Goal: Task Accomplishment & Management: Manage account settings

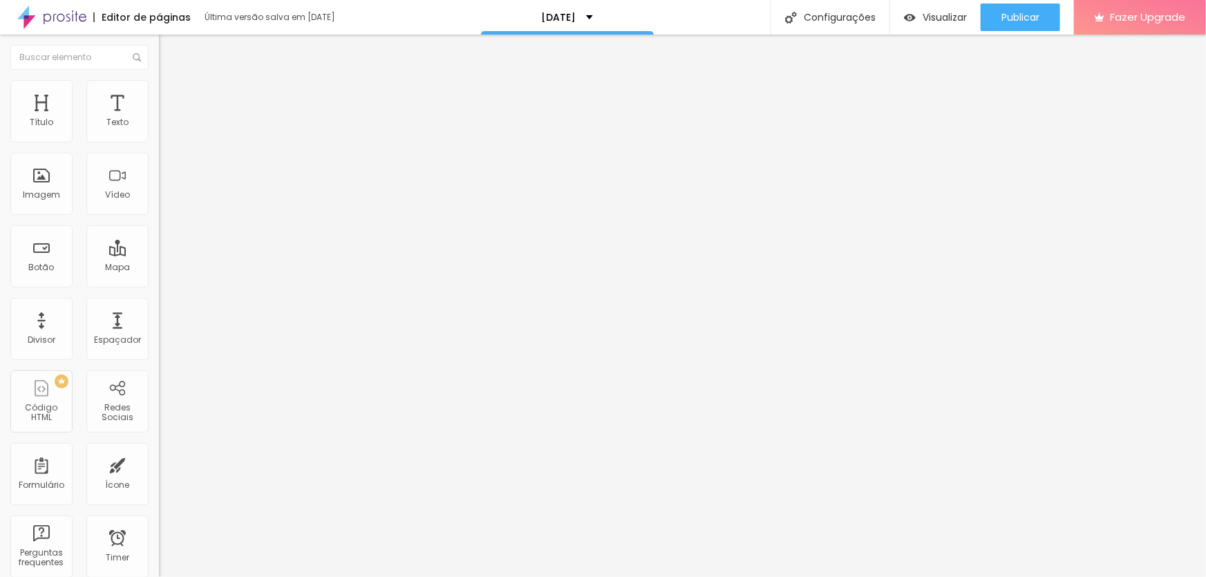
click at [159, 147] on span "Editar perguntas" at bounding box center [198, 141] width 79 height 12
drag, startPoint x: 701, startPoint y: 344, endPoint x: 693, endPoint y: 345, distance: 8.4
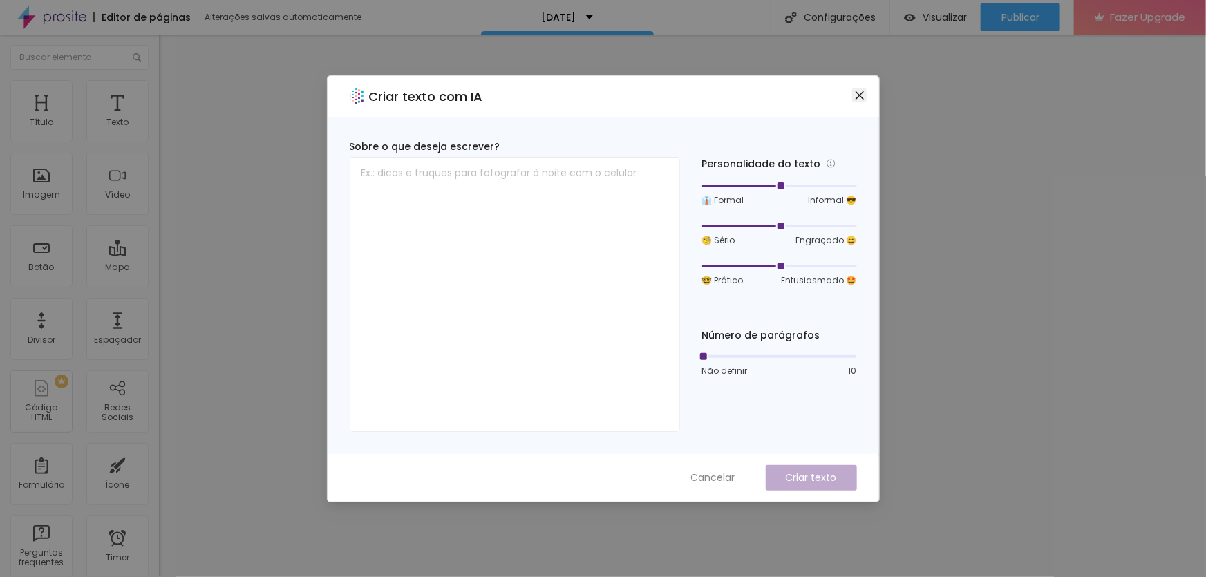
click at [854, 87] on div "Criar texto com IA" at bounding box center [604, 96] width 552 height 41
click at [857, 93] on icon "close" at bounding box center [859, 95] width 11 height 11
drag, startPoint x: 860, startPoint y: 97, endPoint x: 644, endPoint y: 205, distance: 241.7
click at [859, 97] on icon "close" at bounding box center [859, 95] width 11 height 11
click at [860, 97] on icon "close" at bounding box center [859, 95] width 11 height 11
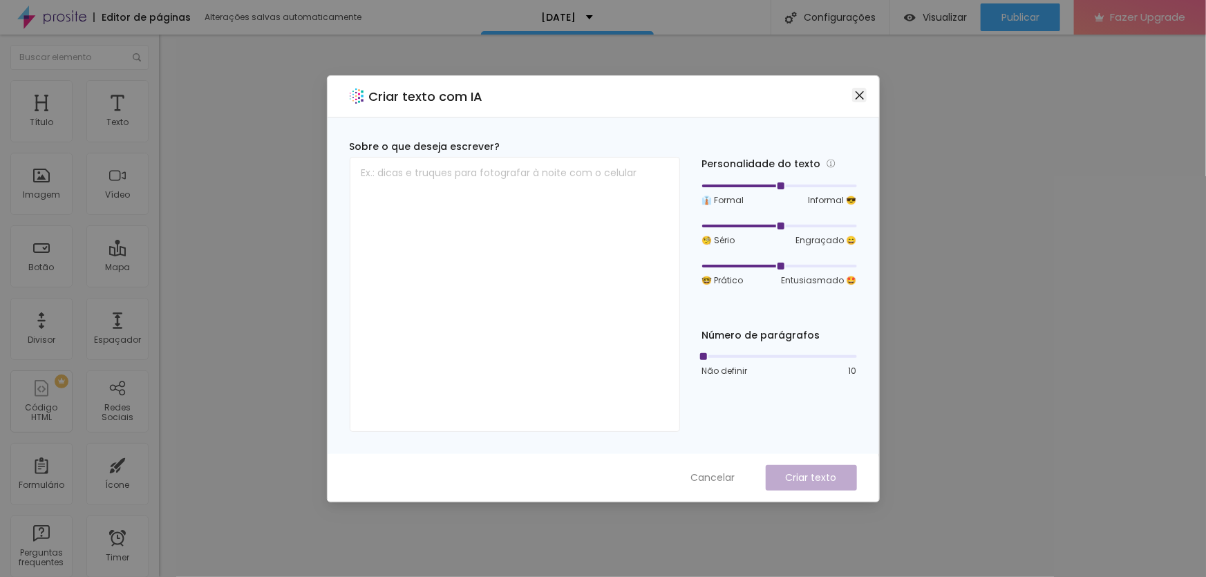
click at [859, 97] on icon "close" at bounding box center [859, 95] width 11 height 11
drag, startPoint x: 861, startPoint y: 97, endPoint x: 831, endPoint y: 138, distance: 50.5
click at [860, 97] on icon "close" at bounding box center [859, 95] width 11 height 11
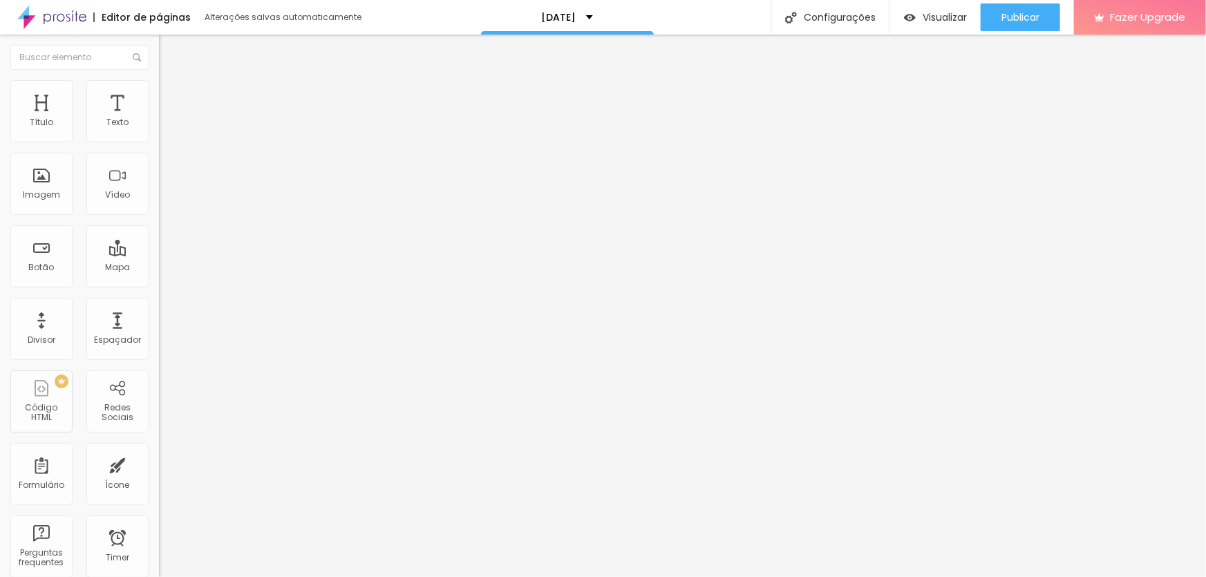
click at [159, 119] on span "Trocar imagem" at bounding box center [196, 113] width 75 height 12
click at [1008, 7] on div "Publicar" at bounding box center [1021, 17] width 38 height 28
